Goal: Information Seeking & Learning: Learn about a topic

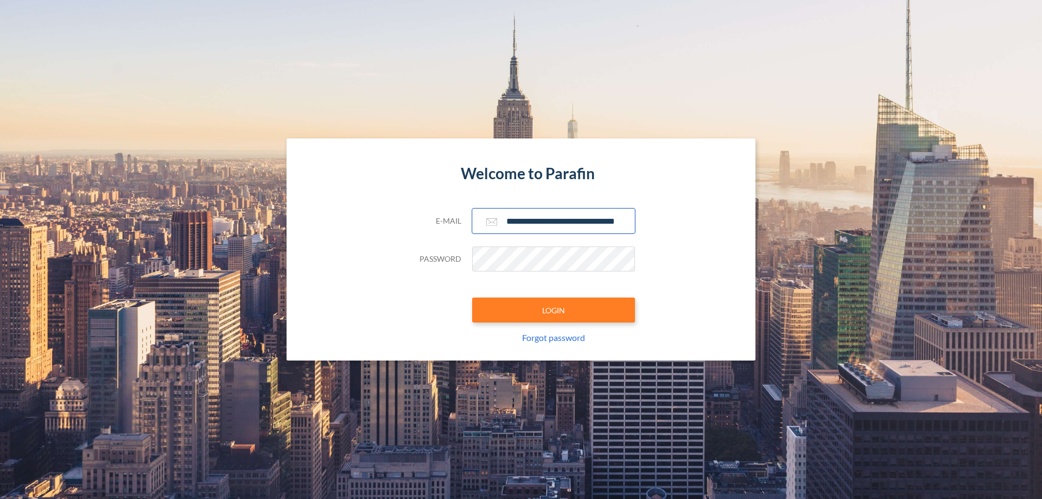
scroll to position [0, 17]
type input "**********"
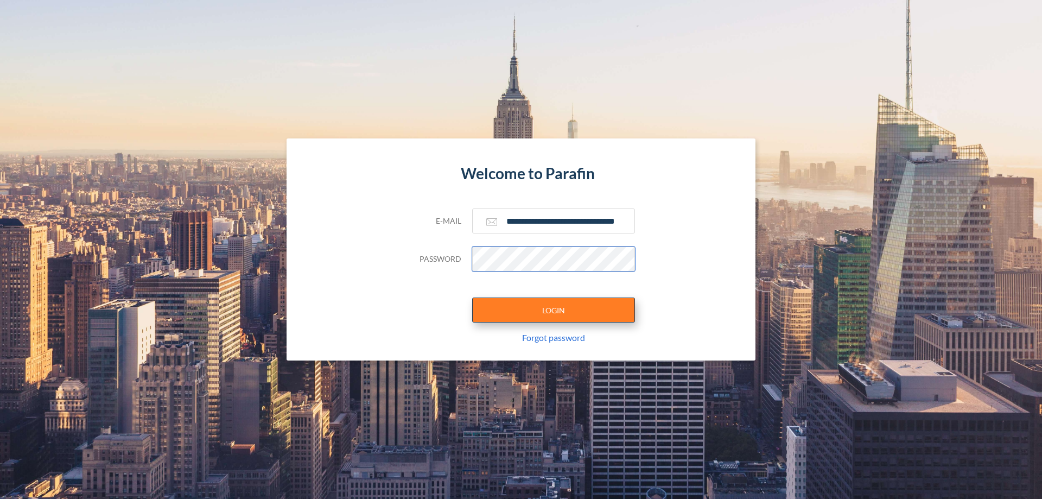
scroll to position [0, 0]
click at [554, 310] on button "LOGIN" at bounding box center [553, 309] width 163 height 25
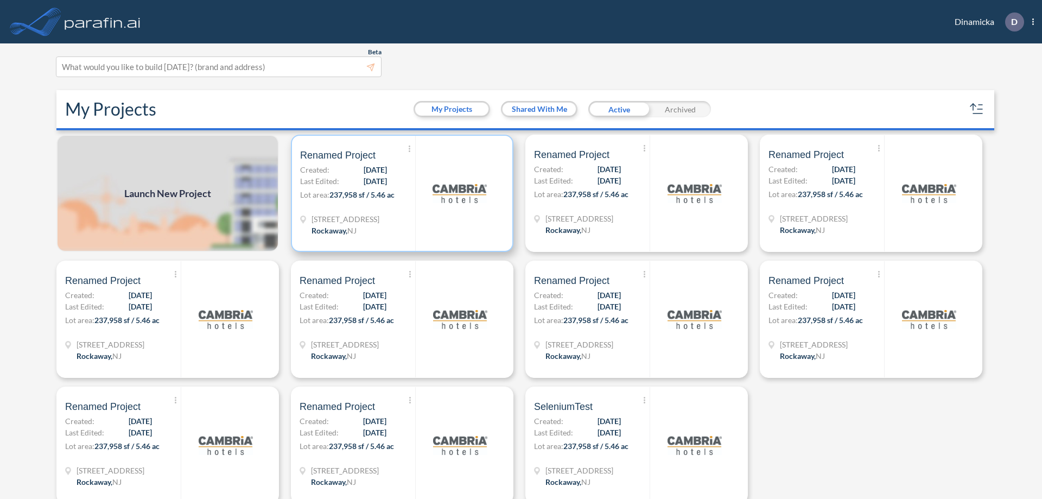
scroll to position [3, 0]
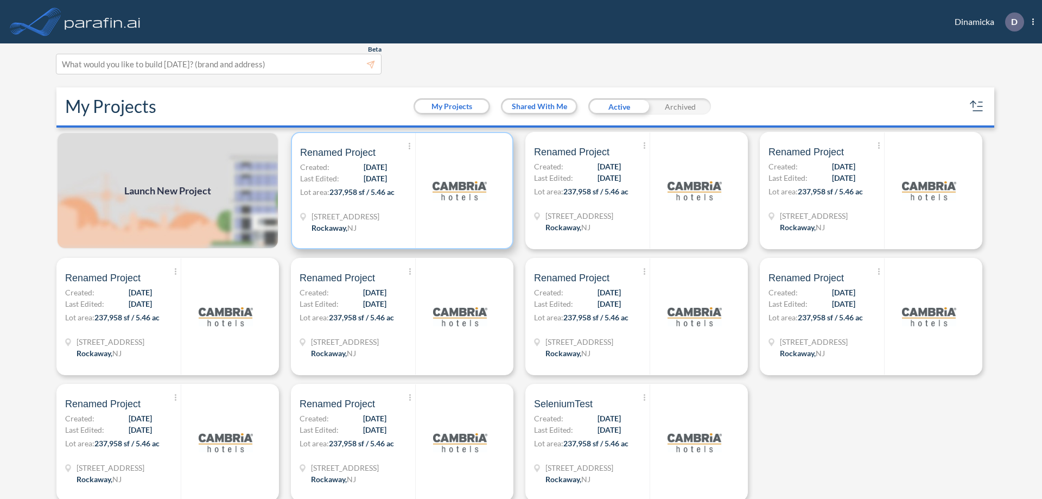
click at [400, 190] on p "Lot area: 237,958 sf / 5.46 ac" at bounding box center [357, 194] width 115 height 16
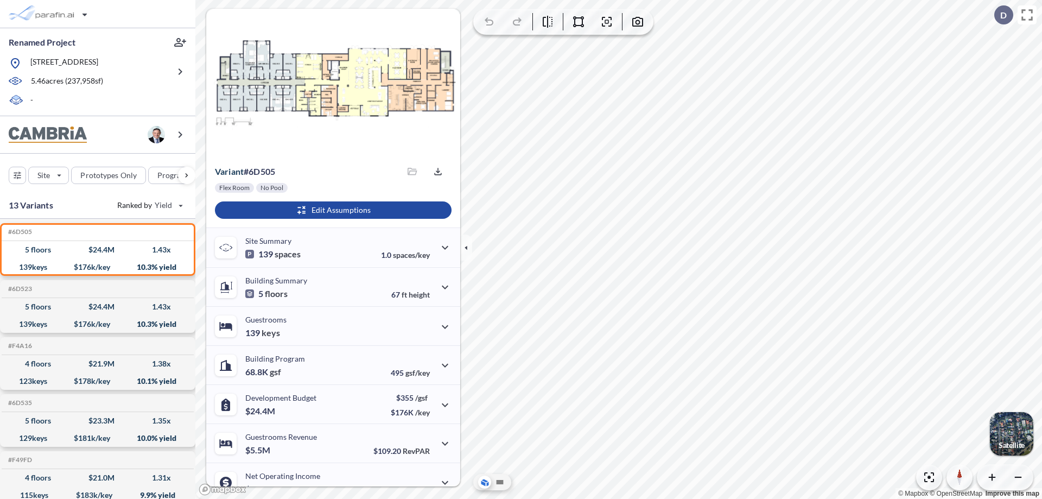
scroll to position [55, 0]
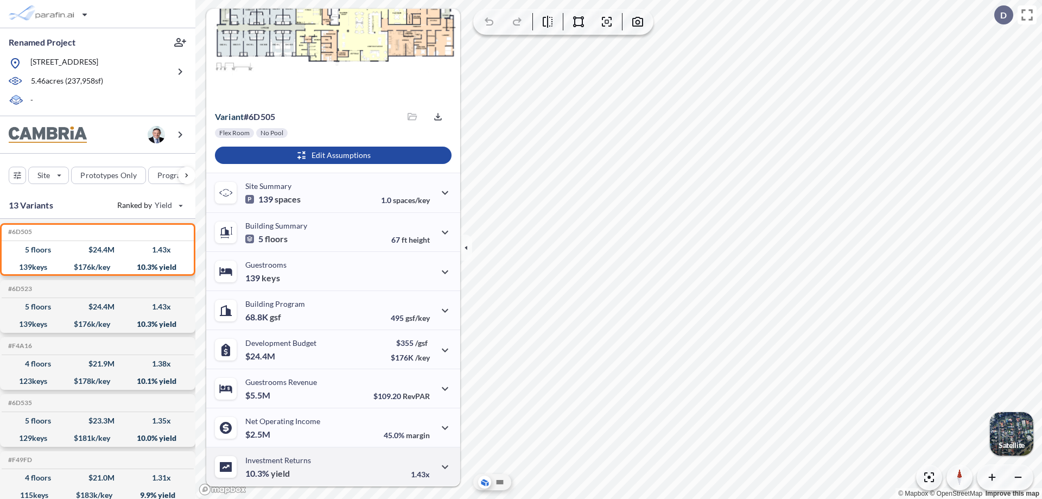
click at [332, 466] on div "Investment Returns 10.3% yield 1.43x" at bounding box center [333, 466] width 254 height 39
